Goal: Task Accomplishment & Management: Complete application form

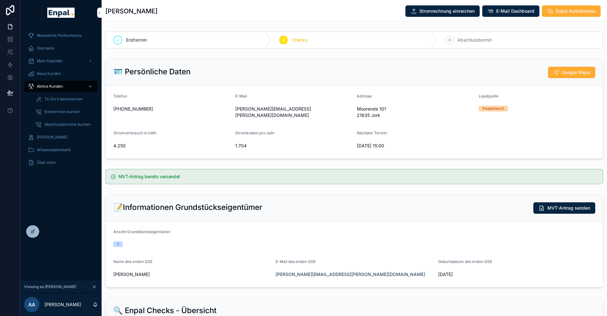
scroll to position [8, 0]
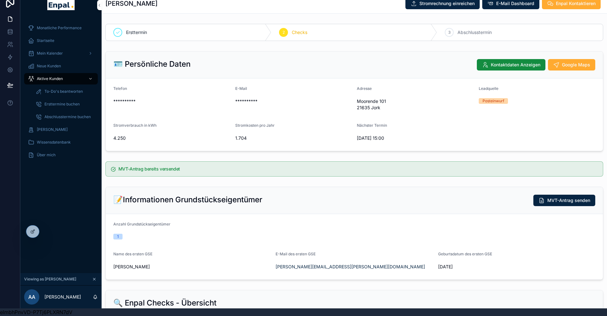
click at [0, 0] on icon at bounding box center [0, 0] width 0 height 0
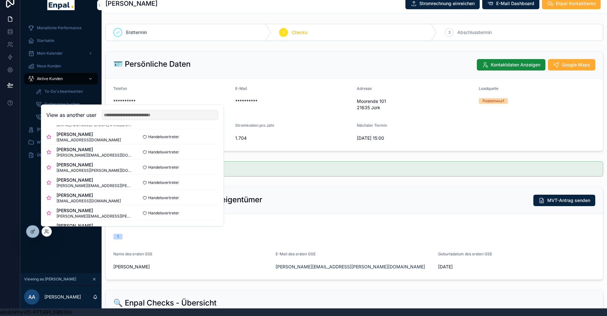
scroll to position [35, 0]
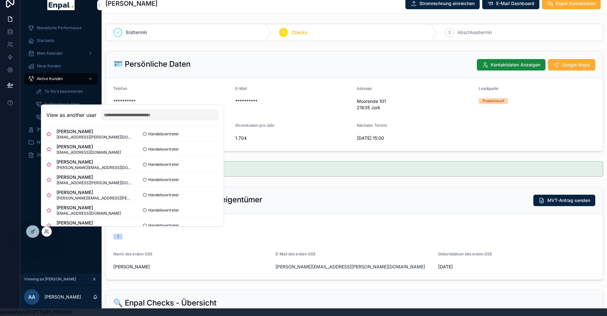
click at [0, 0] on button "Select" at bounding box center [0, 0] width 0 height 0
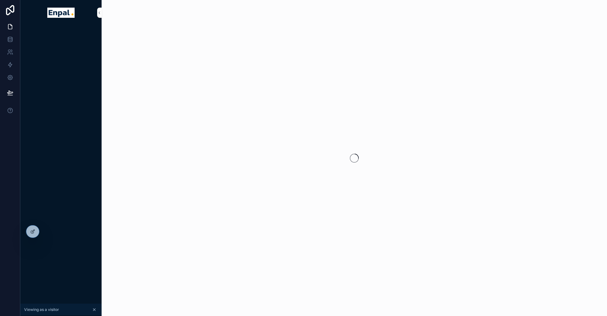
scroll to position [8, 0]
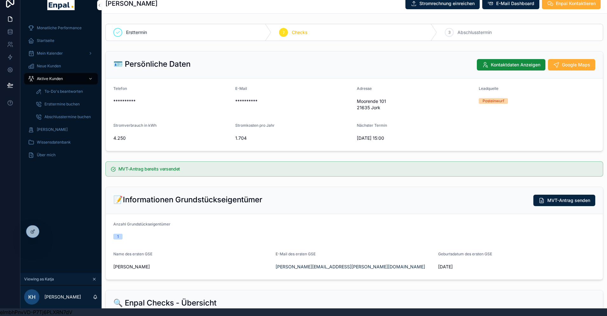
click at [51, 78] on span "Aktive Kunden" at bounding box center [50, 78] width 26 height 5
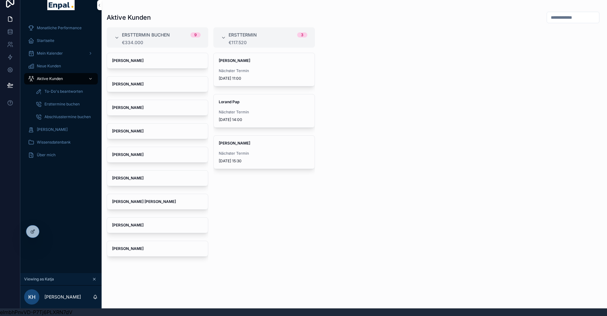
click at [244, 148] on div "Gebhard Weeth Nächster Termin 7.10.2025 15:30" at bounding box center [264, 152] width 101 height 33
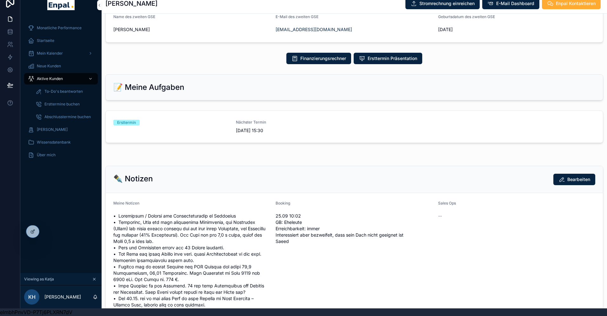
scroll to position [287, 0]
click at [243, 133] on span "7.10.2025 15:30" at bounding box center [293, 130] width 115 height 6
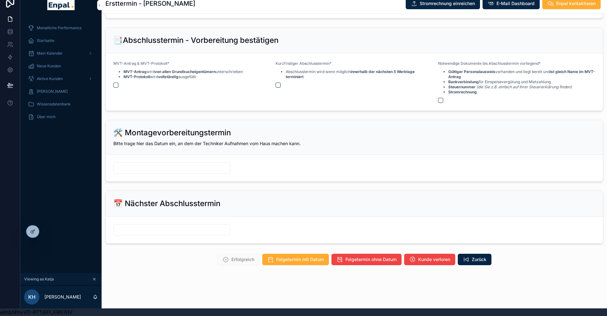
scroll to position [786, 0]
click at [9, 46] on icon at bounding box center [10, 44] width 6 height 6
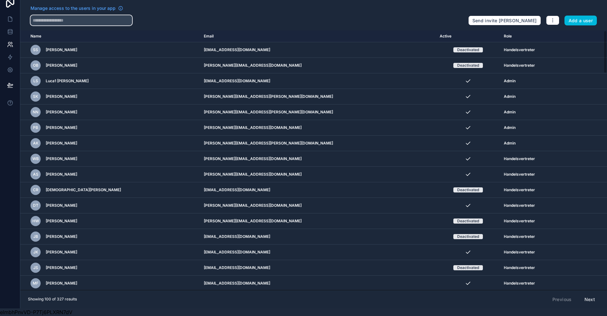
click at [78, 20] on input "text" at bounding box center [81, 20] width 102 height 10
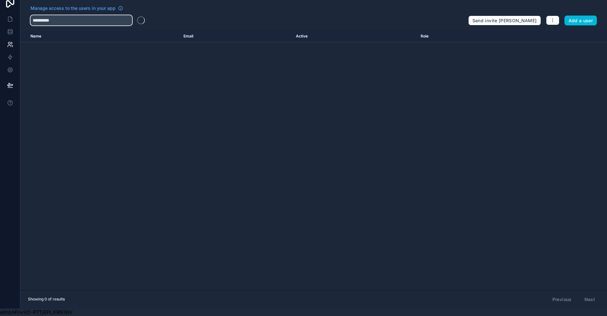
type input "*********"
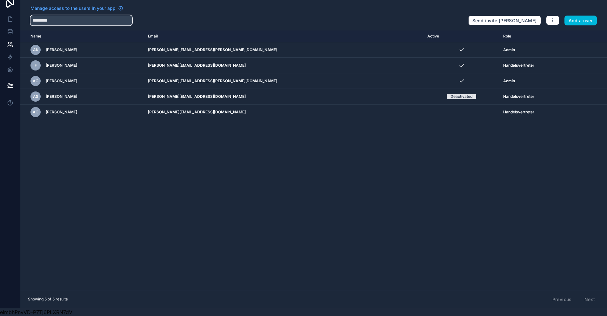
drag, startPoint x: 72, startPoint y: 22, endPoint x: -8, endPoint y: 21, distance: 80.4
click at [0, 21] on html "Manage access to the users in your app ********* Send invite reminders Add a us…" at bounding box center [303, 154] width 607 height 324
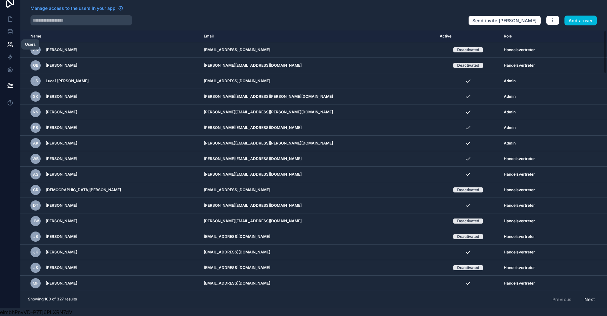
click at [6, 44] on link at bounding box center [10, 44] width 20 height 13
click at [13, 20] on link at bounding box center [10, 19] width 20 height 13
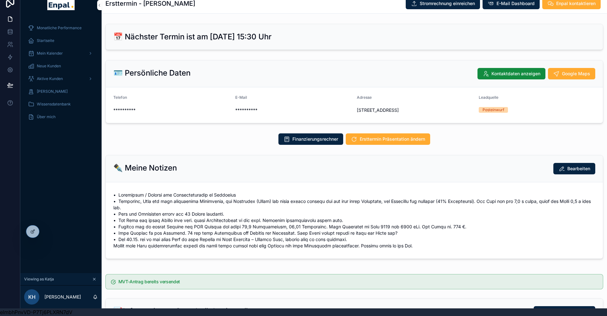
click at [0, 0] on icon at bounding box center [0, 0] width 0 height 0
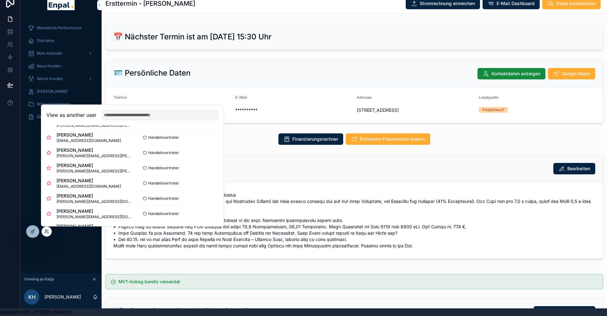
scroll to position [108, 0]
click at [0, 0] on button "Select" at bounding box center [0, 0] width 0 height 0
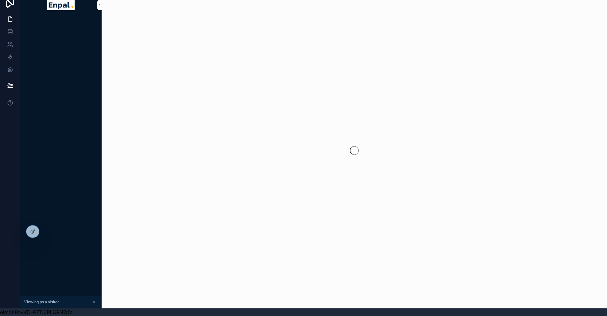
scroll to position [8, 0]
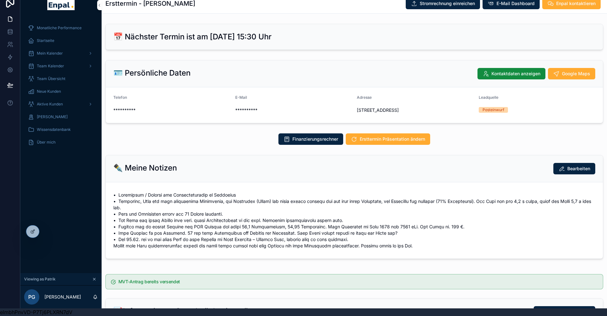
click at [47, 103] on span "Aktive Kunden" at bounding box center [50, 104] width 26 height 5
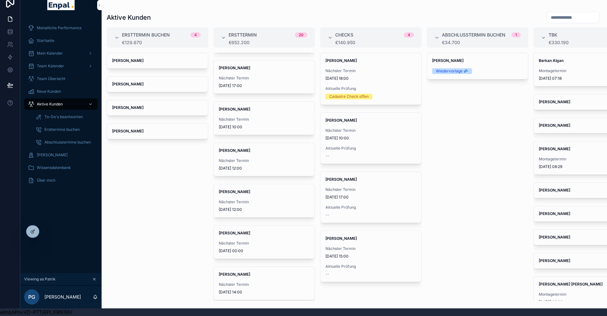
scroll to position [117, 0]
click at [348, 135] on div "Nächster Termin 22.10.2025 10:00" at bounding box center [371, 134] width 91 height 13
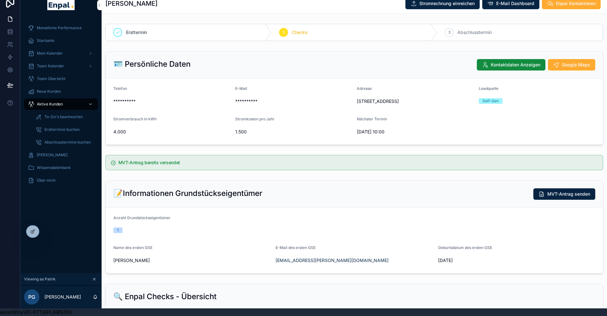
drag, startPoint x: 394, startPoint y: 107, endPoint x: 355, endPoint y: 105, distance: 38.9
click at [355, 105] on form "**********" at bounding box center [354, 111] width 497 height 66
drag, startPoint x: 400, startPoint y: 100, endPoint x: 358, endPoint y: 100, distance: 41.9
click at [358, 100] on span "[STREET_ADDRESS]" at bounding box center [415, 101] width 117 height 6
copy span "Heidkampsweg 121"
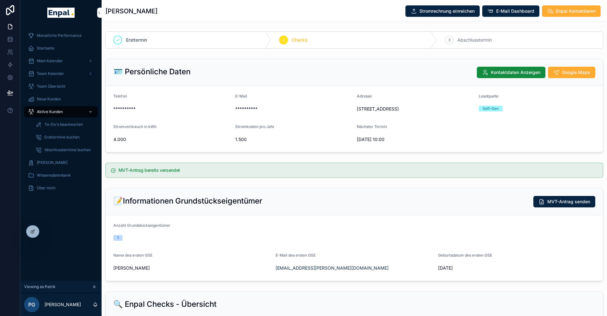
click at [583, 13] on span "Enpal Kontaktieren" at bounding box center [576, 11] width 40 height 6
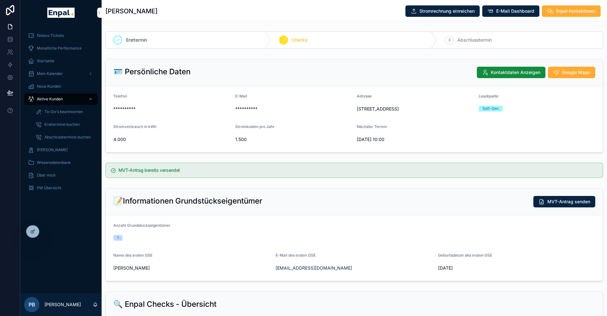
drag, startPoint x: 396, startPoint y: 114, endPoint x: 358, endPoint y: 110, distance: 37.7
click at [358, 110] on span "[STREET_ADDRESS]" at bounding box center [415, 109] width 117 height 6
copy span "[STREET_ADDRESS]"
click at [572, 11] on span "Enpal Kontaktieren" at bounding box center [576, 11] width 40 height 6
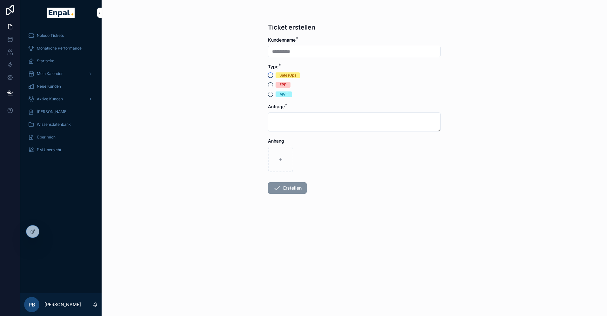
click at [271, 75] on button "SalesOps" at bounding box center [270, 75] width 5 height 5
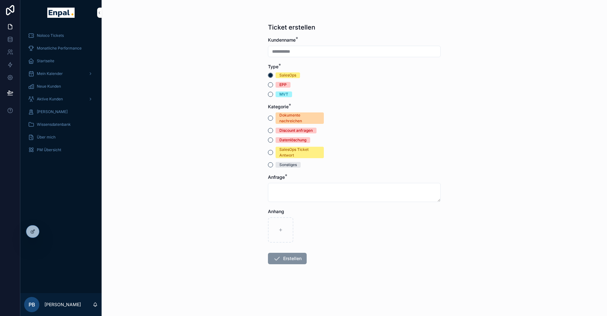
click at [277, 163] on span "Sonstiges" at bounding box center [288, 165] width 25 height 6
click at [273, 163] on button "Sonstiges" at bounding box center [270, 164] width 5 height 5
click at [278, 188] on textarea "scrollable content" at bounding box center [354, 192] width 173 height 19
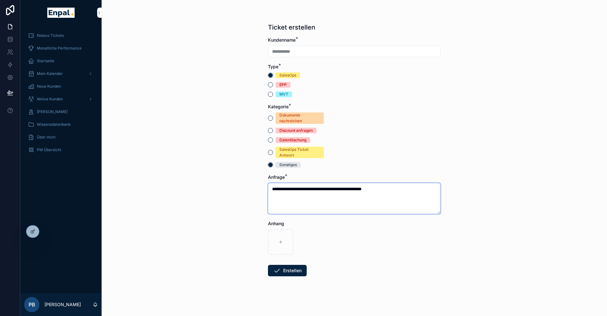
paste textarea "**********"
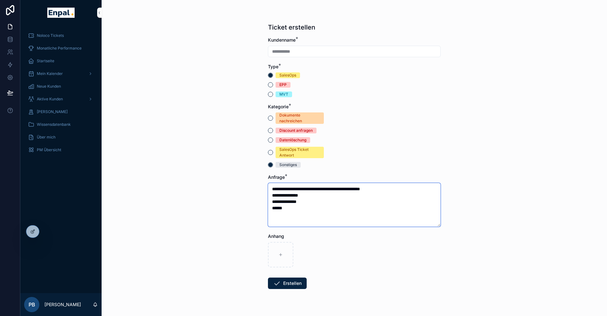
type textarea "**********"
click at [283, 282] on button "Erstellen" at bounding box center [287, 283] width 39 height 11
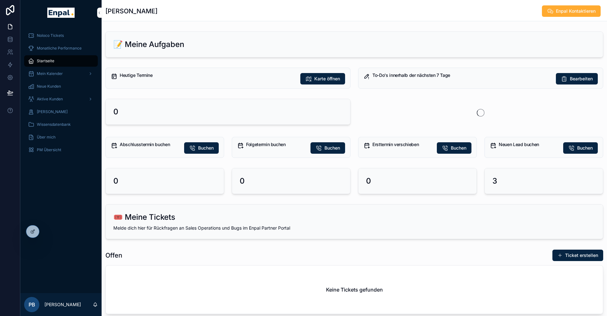
click at [0, 0] on icon at bounding box center [0, 0] width 0 height 0
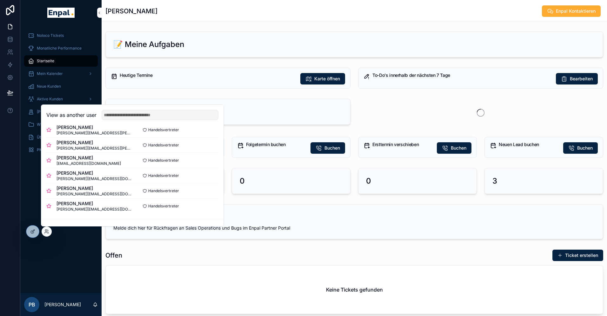
scroll to position [136, 0]
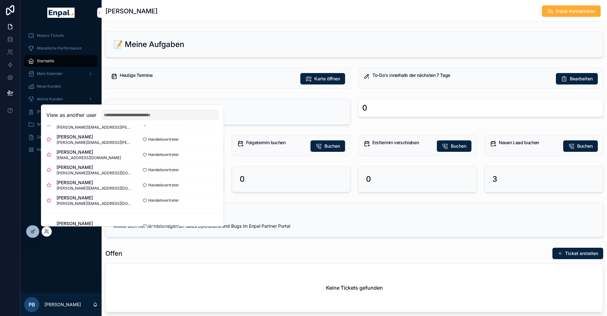
click at [0, 0] on button "Select" at bounding box center [0, 0] width 0 height 0
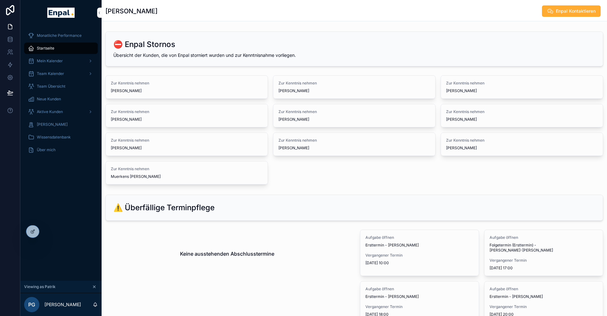
click at [45, 112] on span "Aktive Kunden" at bounding box center [50, 111] width 26 height 5
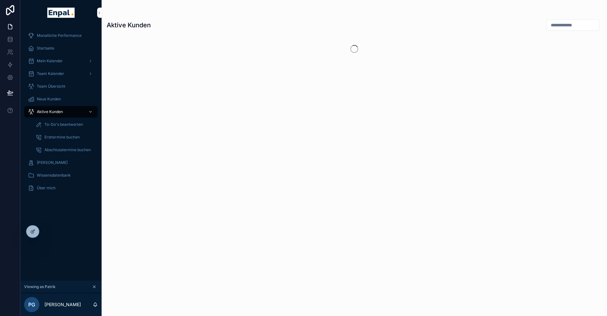
click at [56, 123] on span "To-Do's beantworten" at bounding box center [63, 124] width 38 height 5
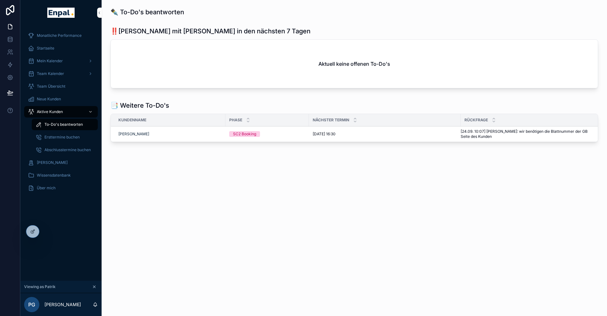
click at [53, 111] on span "Aktive Kunden" at bounding box center [50, 111] width 26 height 5
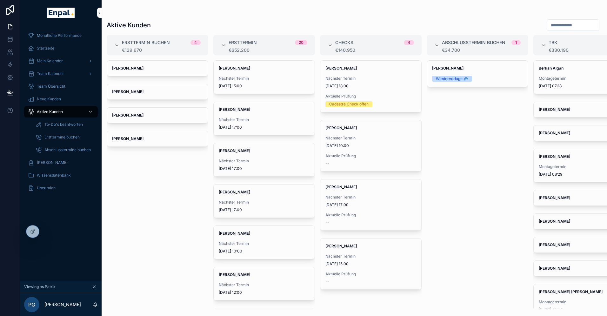
click at [341, 139] on span "Nächster Termin" at bounding box center [371, 138] width 91 height 5
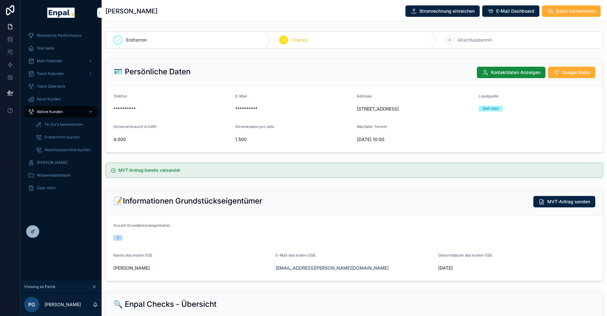
click at [554, 12] on button "Enpal Kontaktieren" at bounding box center [571, 10] width 59 height 11
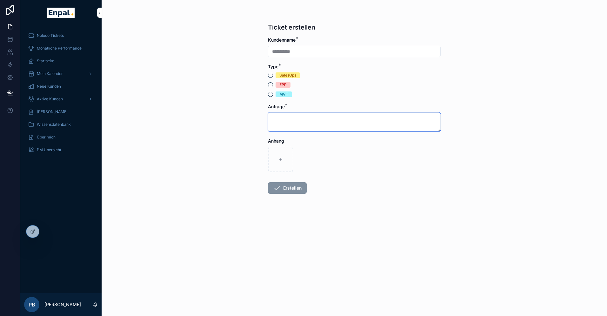
click at [284, 114] on textarea "scrollable content" at bounding box center [354, 121] width 173 height 19
paste textarea "**********"
click at [314, 117] on textarea "**********" at bounding box center [354, 121] width 173 height 19
click at [271, 117] on textarea "**********" at bounding box center [354, 121] width 173 height 19
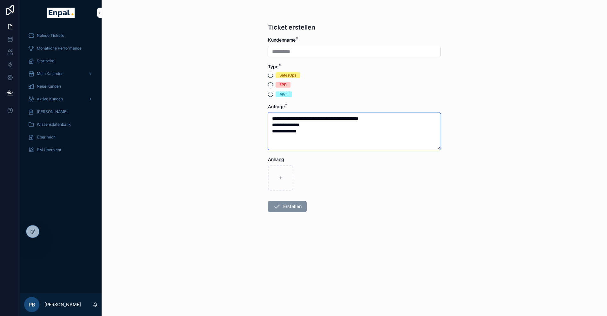
click at [351, 120] on textarea "**********" at bounding box center [354, 130] width 173 height 37
click at [296, 141] on textarea "**********" at bounding box center [354, 130] width 173 height 37
type textarea "**********"
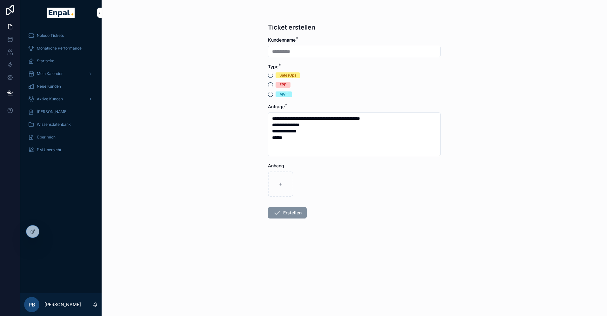
click at [273, 74] on div "SalesOps" at bounding box center [354, 75] width 173 height 6
click at [271, 75] on button "SalesOps" at bounding box center [270, 75] width 5 height 5
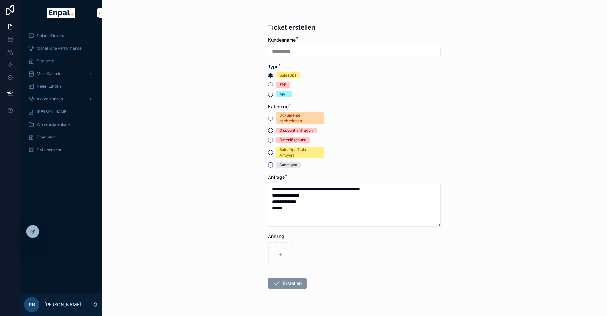
click at [271, 165] on button "Sonstiges" at bounding box center [270, 164] width 5 height 5
click at [283, 283] on button "Erstellen" at bounding box center [287, 283] width 39 height 11
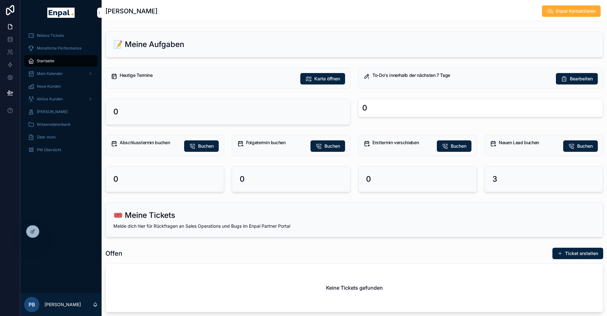
click at [46, 98] on span "Aktive Kunden" at bounding box center [50, 99] width 26 height 5
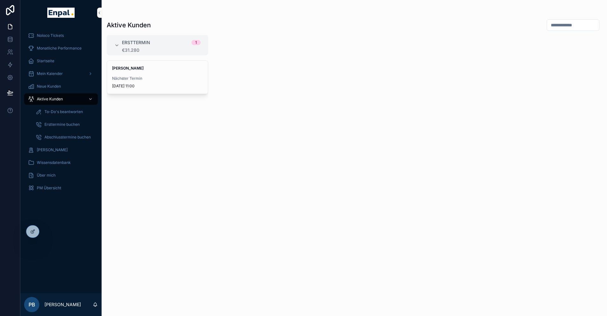
click at [0, 0] on icon at bounding box center [0, 0] width 0 height 0
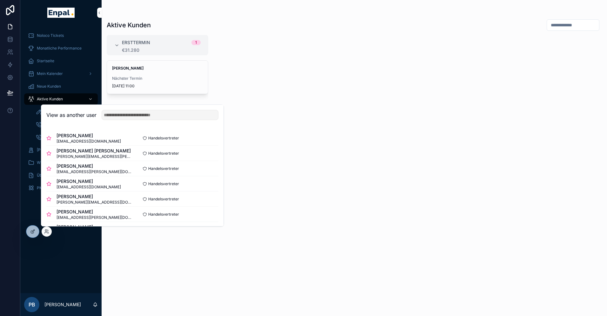
click at [0, 0] on button "Select" at bounding box center [0, 0] width 0 height 0
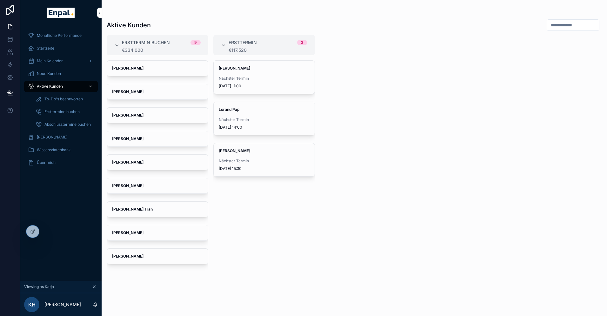
click at [236, 152] on strong "[PERSON_NAME]" at bounding box center [234, 150] width 31 height 5
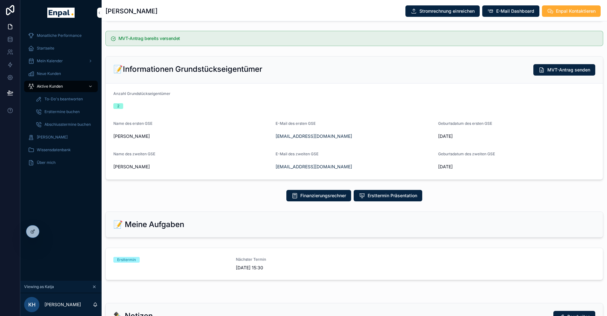
scroll to position [164, 0]
click at [201, 261] on div "Ersttermin" at bounding box center [170, 260] width 115 height 6
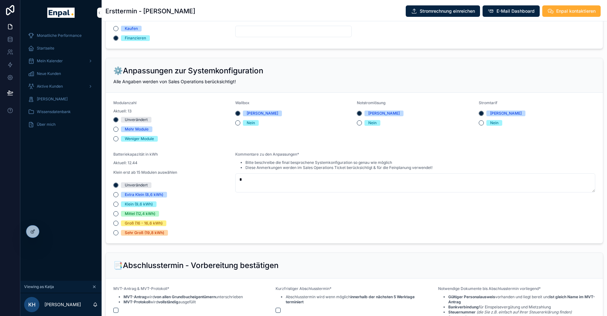
scroll to position [568, 0]
click at [115, 129] on button "Mehr Module" at bounding box center [115, 129] width 5 height 5
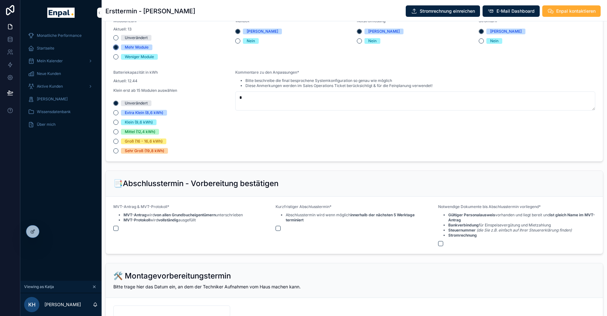
scroll to position [655, 0]
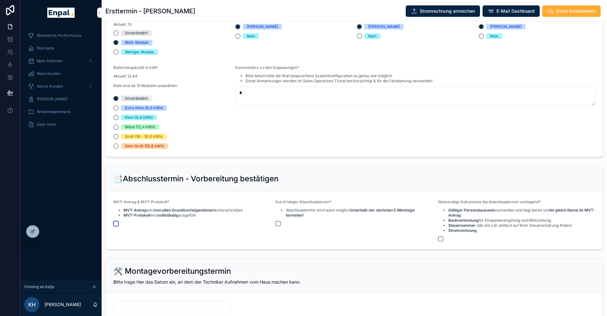
click at [117, 224] on button "scrollable content" at bounding box center [115, 223] width 5 height 5
click at [277, 223] on button "scrollable content" at bounding box center [278, 223] width 5 height 5
click at [444, 240] on div "scrollable content" at bounding box center [516, 238] width 157 height 5
click at [441, 239] on button "scrollable content" at bounding box center [440, 238] width 5 height 5
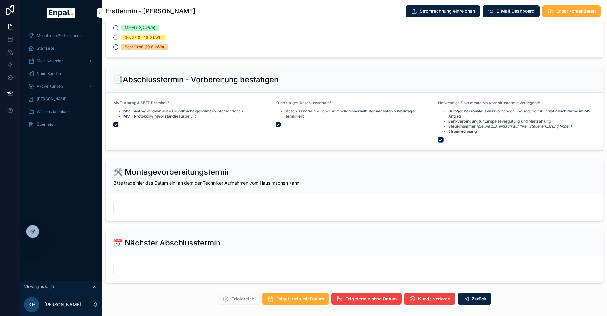
scroll to position [768, 0]
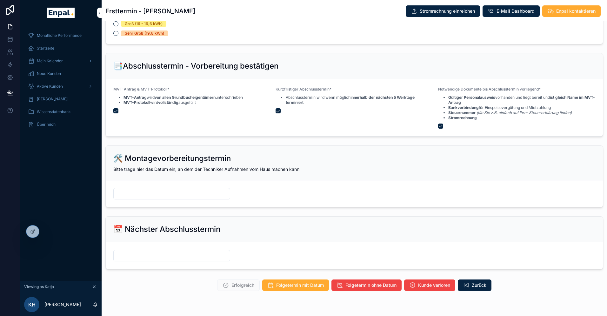
click at [120, 182] on form "scrollable content" at bounding box center [354, 193] width 497 height 27
click at [121, 192] on input "scrollable content" at bounding box center [172, 193] width 116 height 9
click at [172, 259] on button "9" at bounding box center [171, 259] width 11 height 11
type input "*********"
click at [118, 244] on form "scrollable content" at bounding box center [354, 255] width 497 height 27
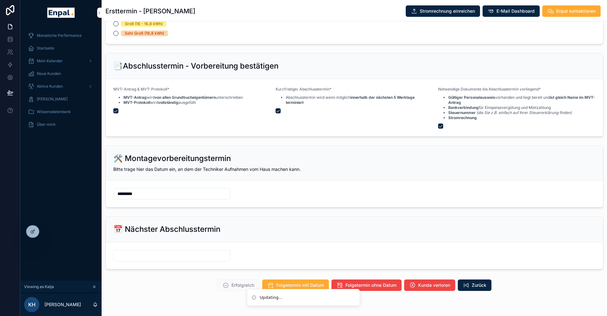
click at [124, 244] on form "scrollable content" at bounding box center [354, 255] width 497 height 27
click at [128, 248] on form "scrollable content" at bounding box center [354, 255] width 497 height 27
click at [133, 245] on form "scrollable content" at bounding box center [354, 255] width 497 height 27
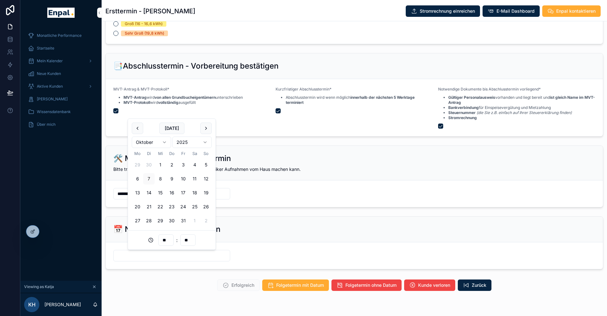
click at [138, 252] on input "scrollable content" at bounding box center [172, 255] width 116 height 9
click at [172, 193] on button "16" at bounding box center [171, 192] width 11 height 11
type input "**********"
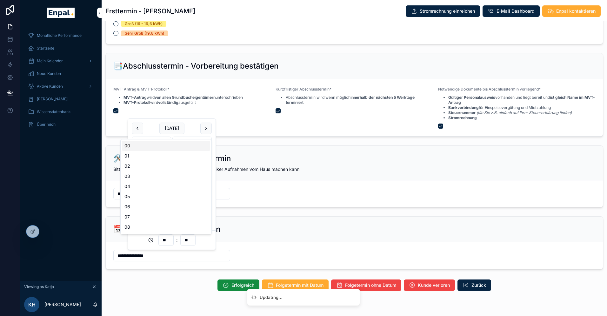
click at [165, 238] on input "**" at bounding box center [166, 240] width 15 height 9
click at [142, 270] on div "**********" at bounding box center [355, 243] width 506 height 58
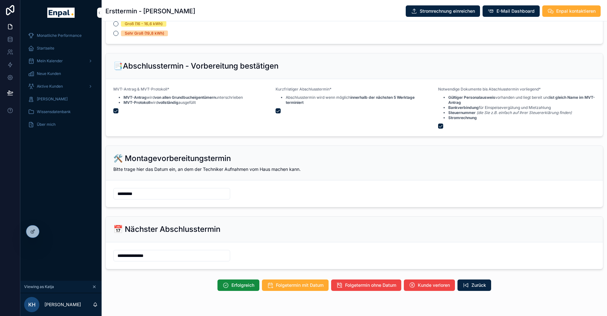
click at [241, 287] on span "Erfolgreich" at bounding box center [243, 285] width 23 height 6
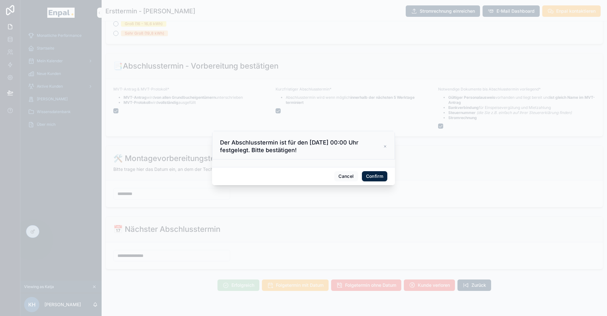
click at [371, 177] on button "Confirm" at bounding box center [374, 176] width 25 height 10
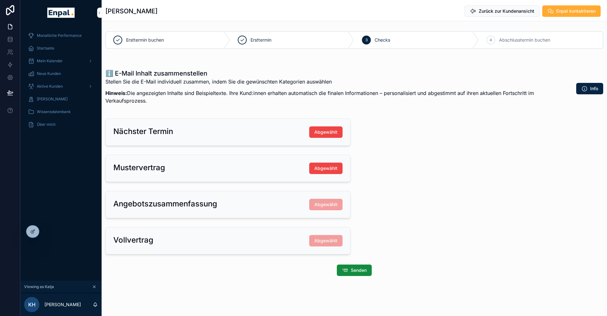
click at [0, 0] on icon at bounding box center [0, 0] width 0 height 0
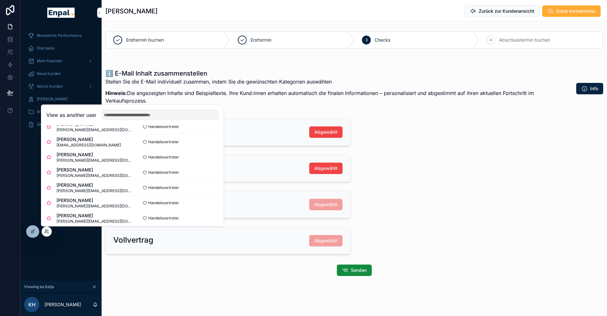
scroll to position [127, 0]
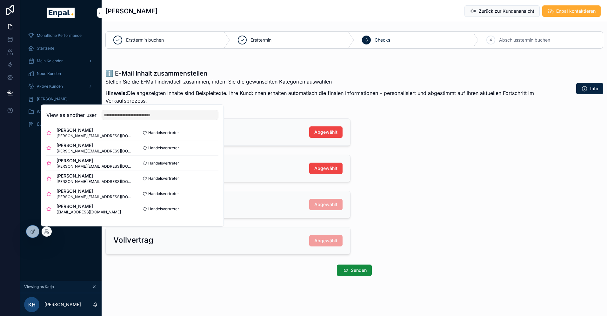
click at [0, 0] on button "Select" at bounding box center [0, 0] width 0 height 0
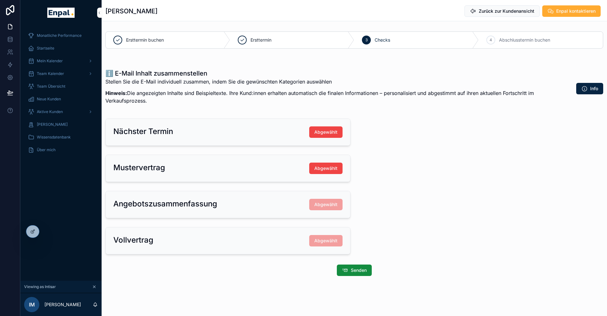
click at [52, 110] on span "Aktive Kunden" at bounding box center [50, 111] width 26 height 5
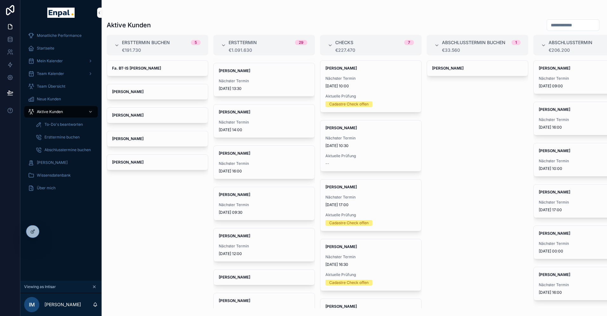
scroll to position [328, 0]
click at [242, 203] on span "Nächster Termin" at bounding box center [264, 204] width 91 height 5
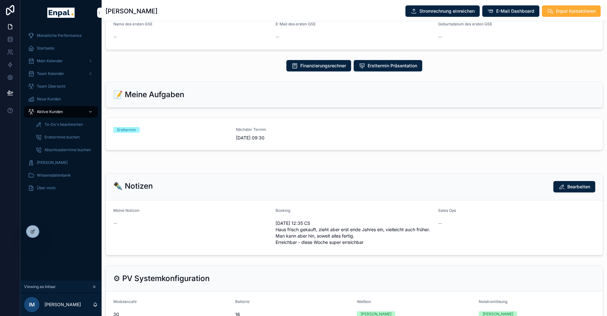
scroll to position [255, 0]
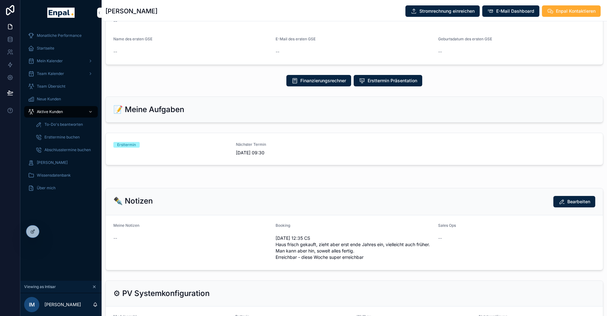
click at [179, 145] on div "Ersttermin" at bounding box center [170, 149] width 115 height 14
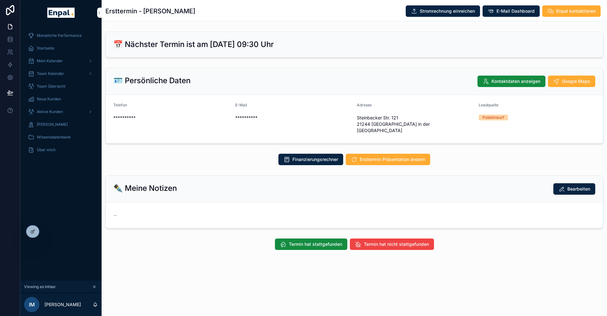
click at [318, 241] on span "Termin hat stattgefunden" at bounding box center [315, 244] width 53 height 6
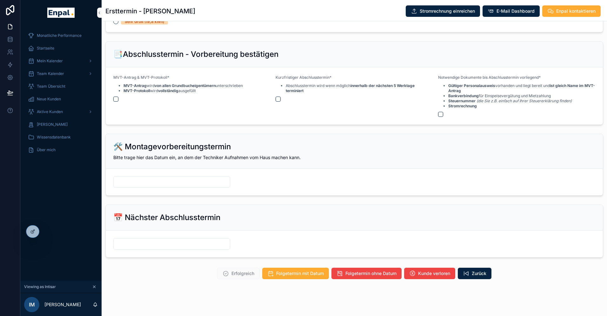
scroll to position [8, 0]
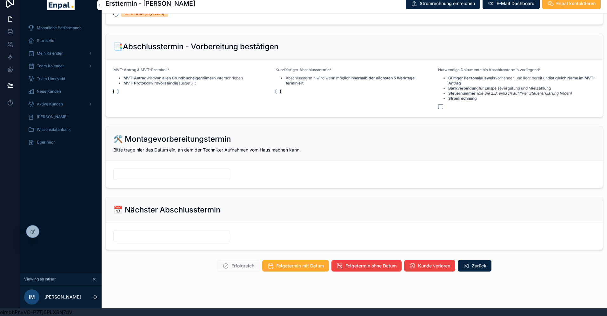
click at [423, 263] on span "Kunde verloren" at bounding box center [434, 266] width 32 height 6
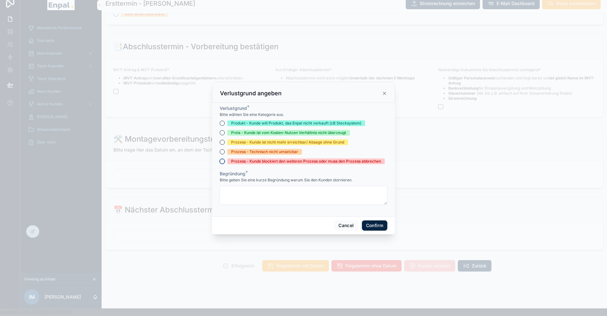
click at [223, 162] on button "Prozess - Kunde blockiert den weiteren Prozess oder muss den Prozess abbrechen" at bounding box center [222, 161] width 5 height 5
click at [245, 194] on textarea at bounding box center [304, 195] width 168 height 19
paste textarea "**********"
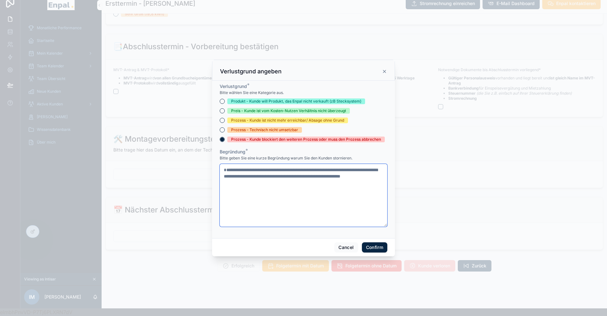
type textarea "**********"
click at [374, 247] on button "Confirm" at bounding box center [374, 247] width 25 height 10
